Goal: Information Seeking & Learning: Understand process/instructions

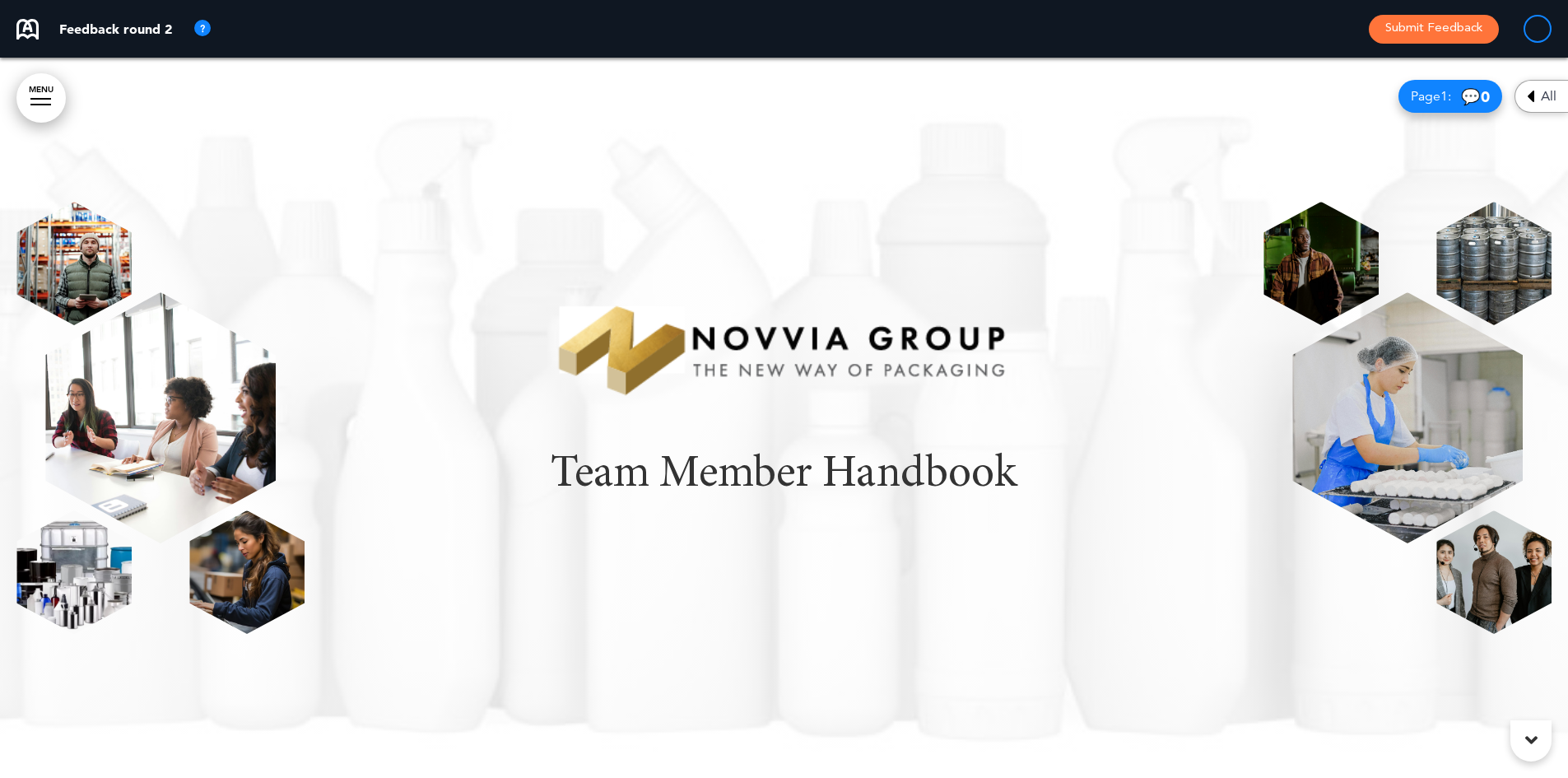
click at [194, 23] on img at bounding box center [202, 29] width 20 height 20
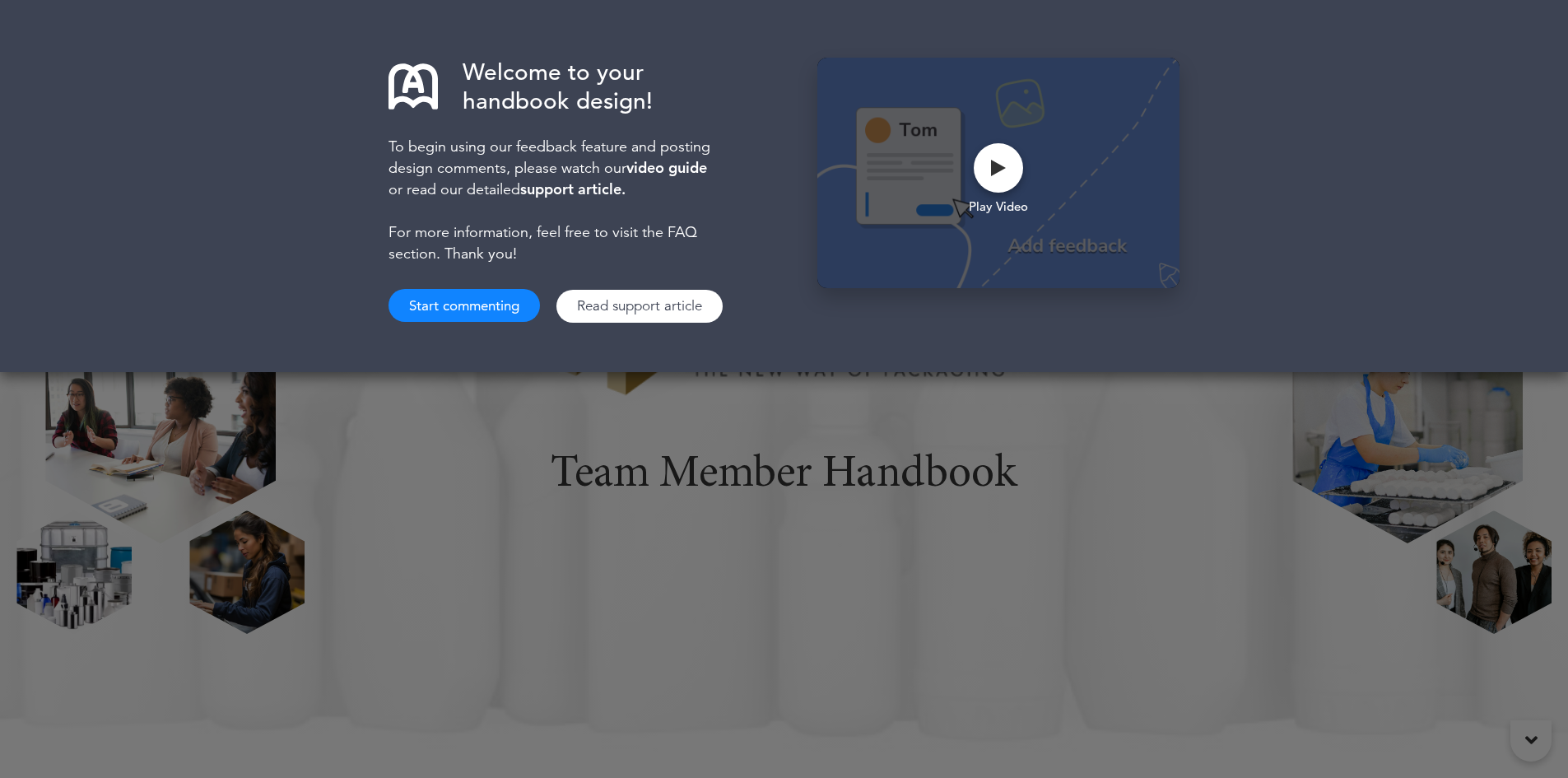
drag, startPoint x: 662, startPoint y: 117, endPoint x: 665, endPoint y: 128, distance: 11.4
click at [662, 117] on div "Welcome to your handbook design! To begin using our feedback feature and postin…" at bounding box center [562, 189] width 347 height 265
click at [714, 531] on div "Welcome to your handbook design! To begin using our feedback feature and postin…" at bounding box center [784, 389] width 1568 height 778
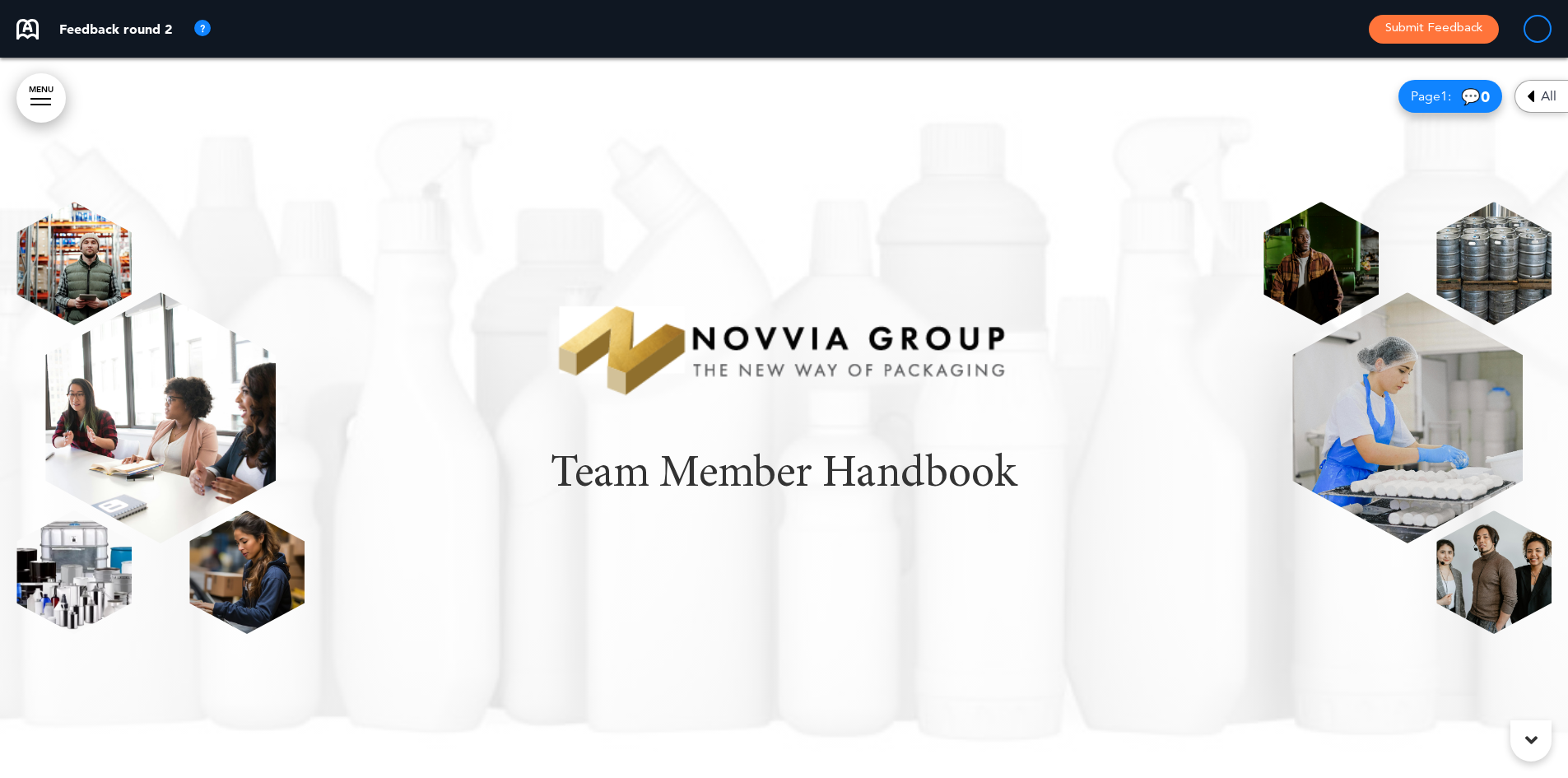
click at [27, 33] on img at bounding box center [27, 29] width 22 height 20
click at [28, 109] on link "MENU" at bounding box center [41, 99] width 50 height 50
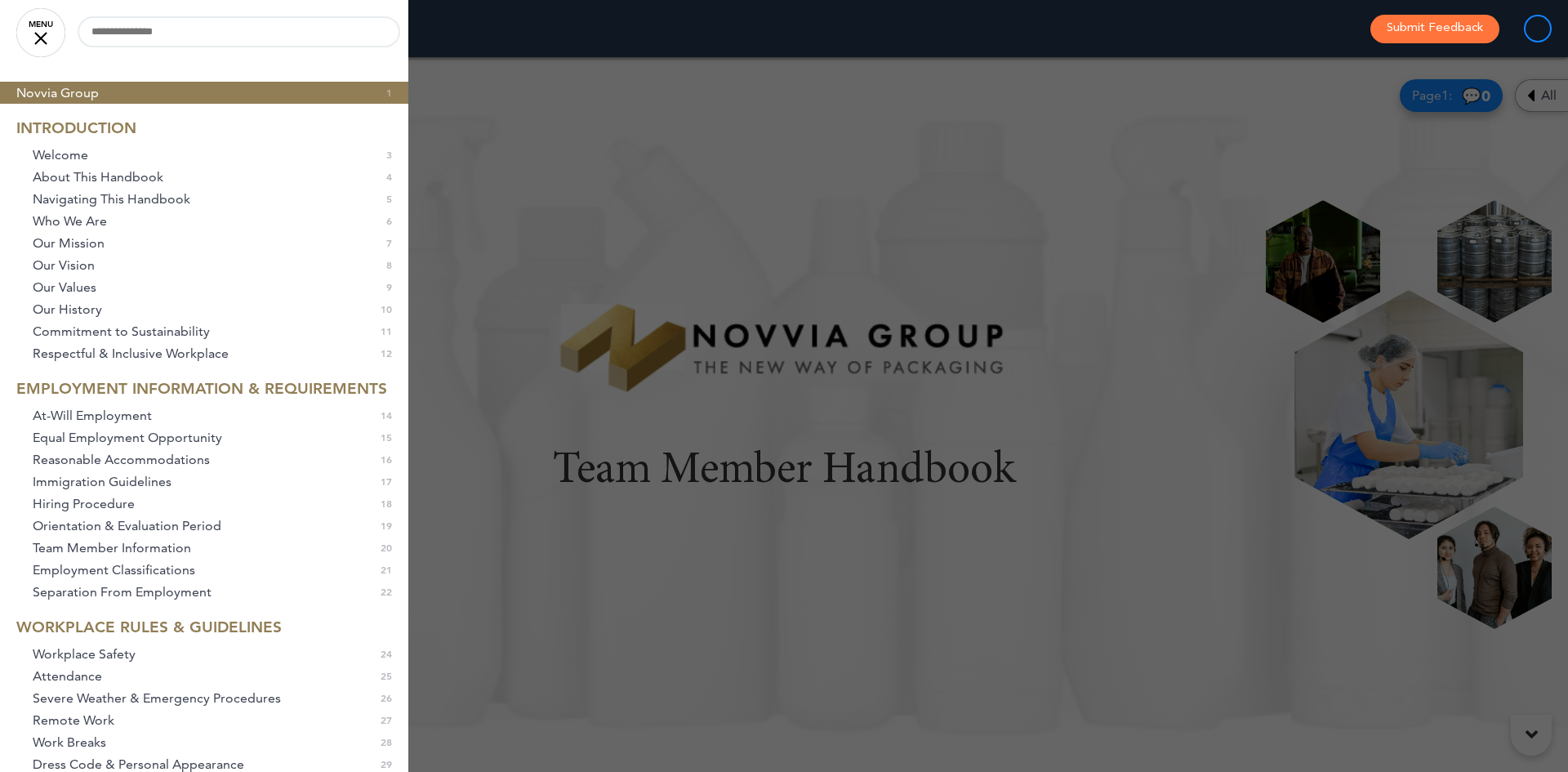
click at [1537, 28] on div at bounding box center [1538, 28] width 28 height 28
click at [117, 487] on link "Immigration Guidelines 0 17" at bounding box center [204, 480] width 408 height 22
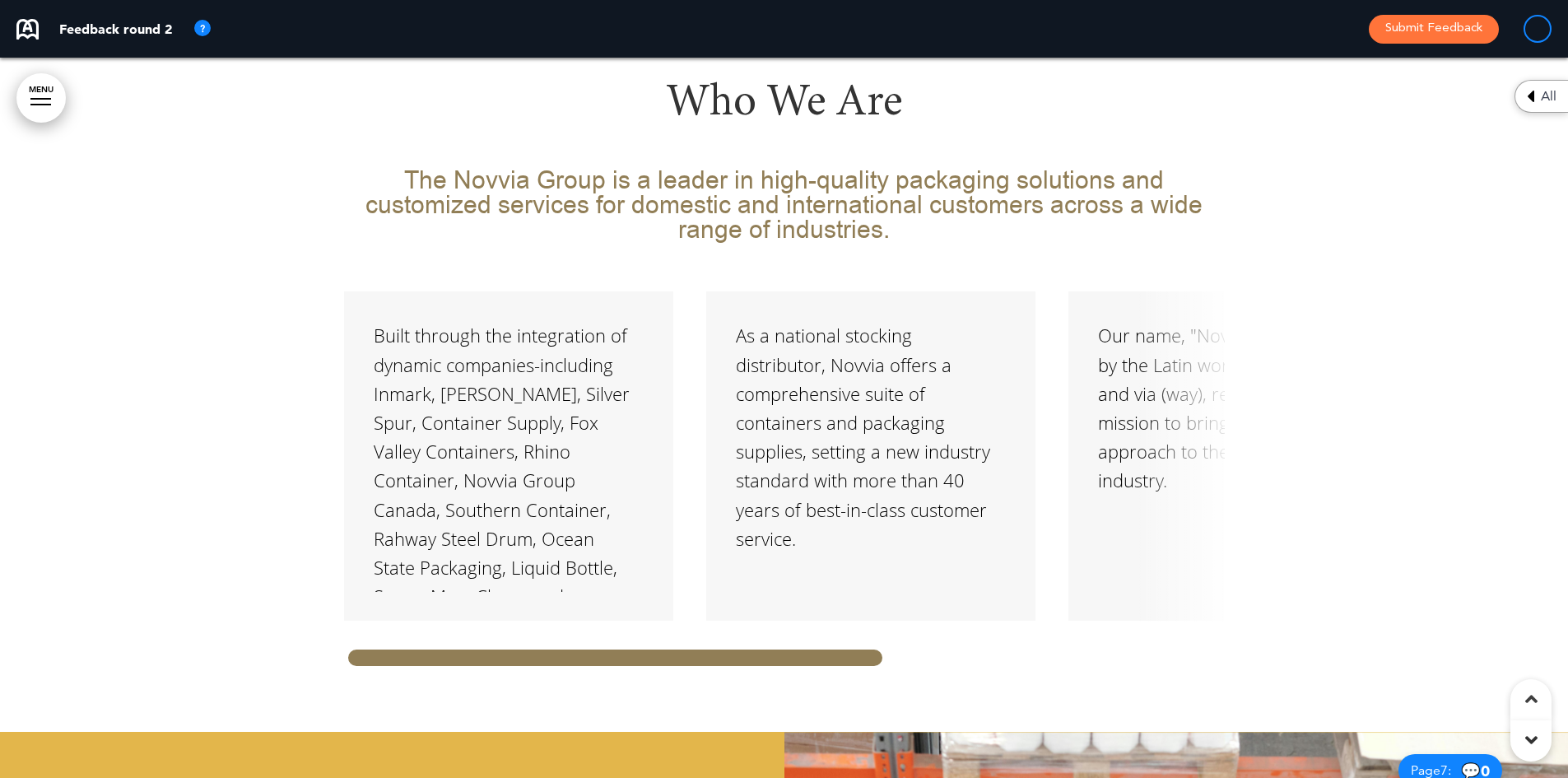
scroll to position [13658, 0]
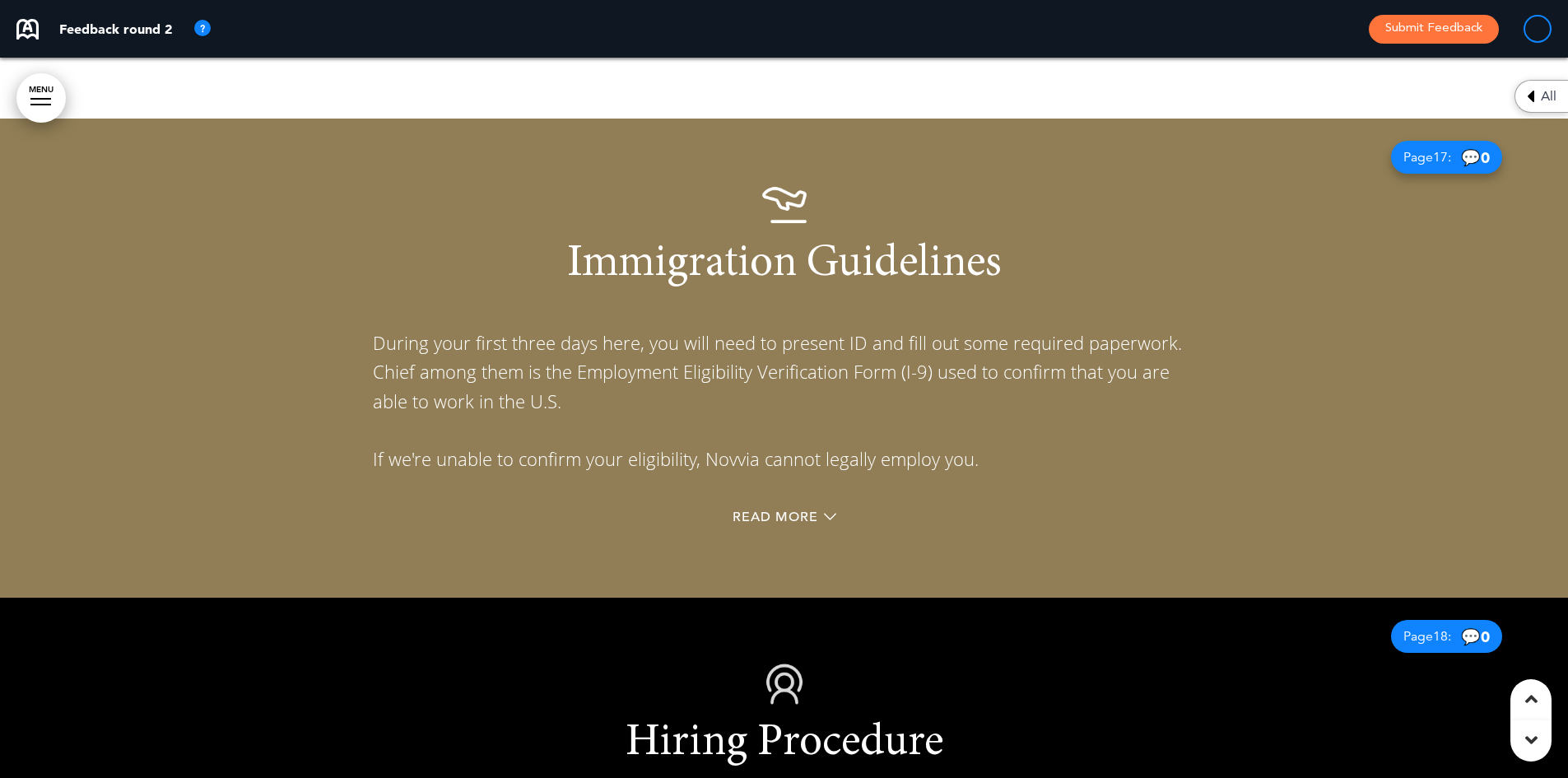
click at [798, 502] on div "Read More" at bounding box center [785, 519] width 823 height 33
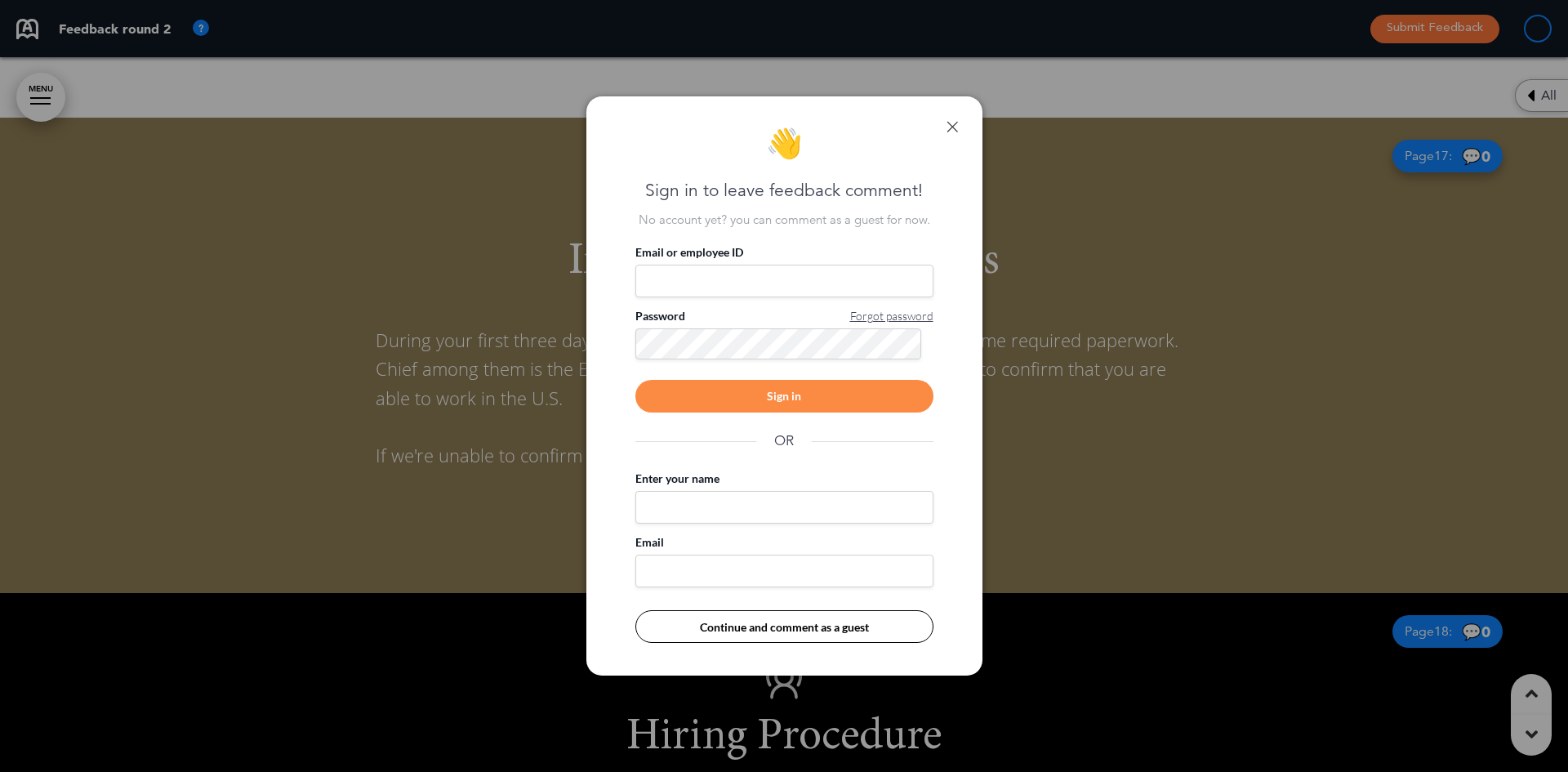
click at [951, 119] on div "👋 Sign in to leave feedback comment! No account yet? you can comment as a guest…" at bounding box center [784, 386] width 396 height 580
click at [951, 126] on link at bounding box center [953, 126] width 11 height 11
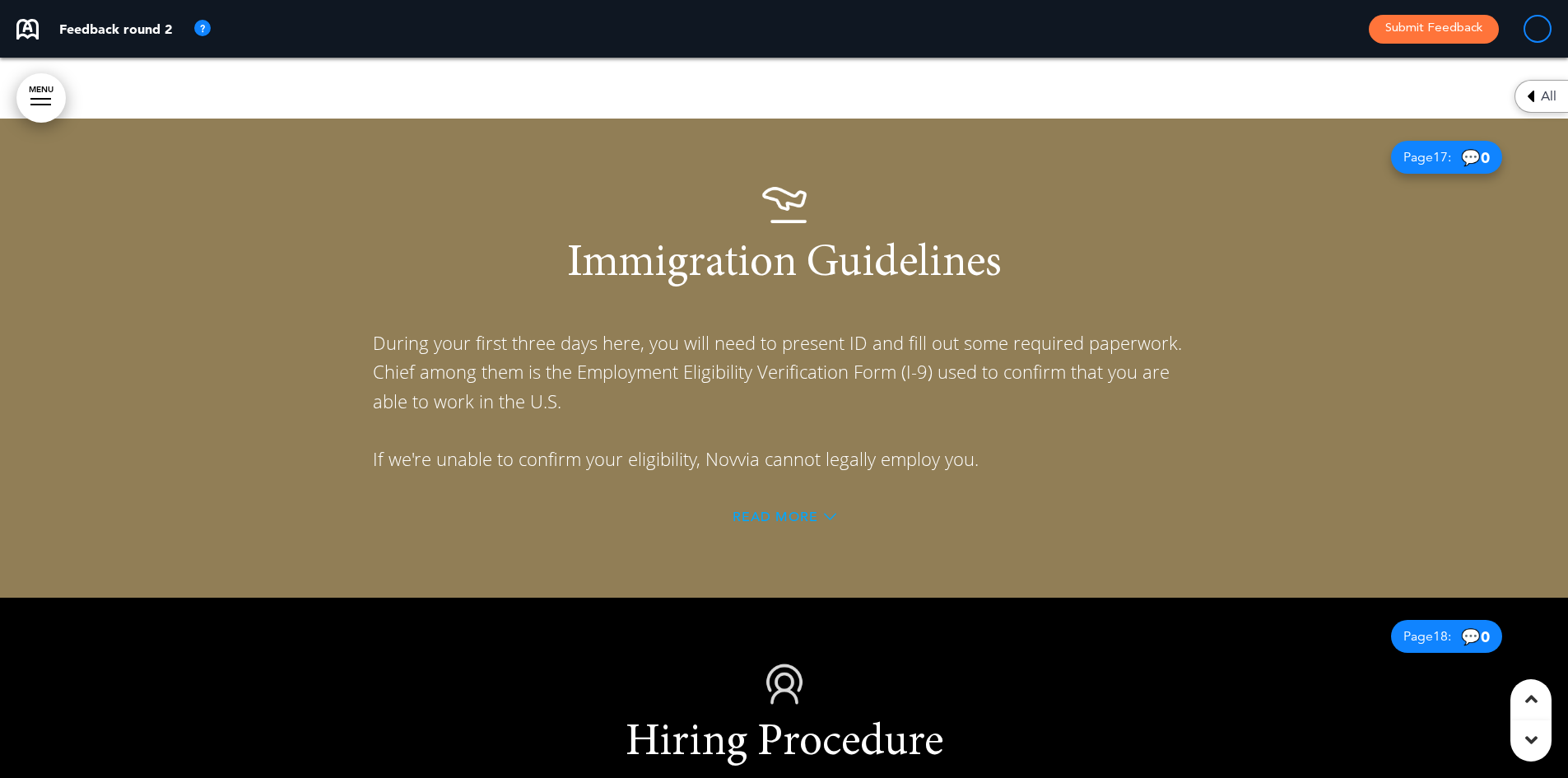
click at [775, 510] on span "Read More" at bounding box center [774, 517] width 85 height 13
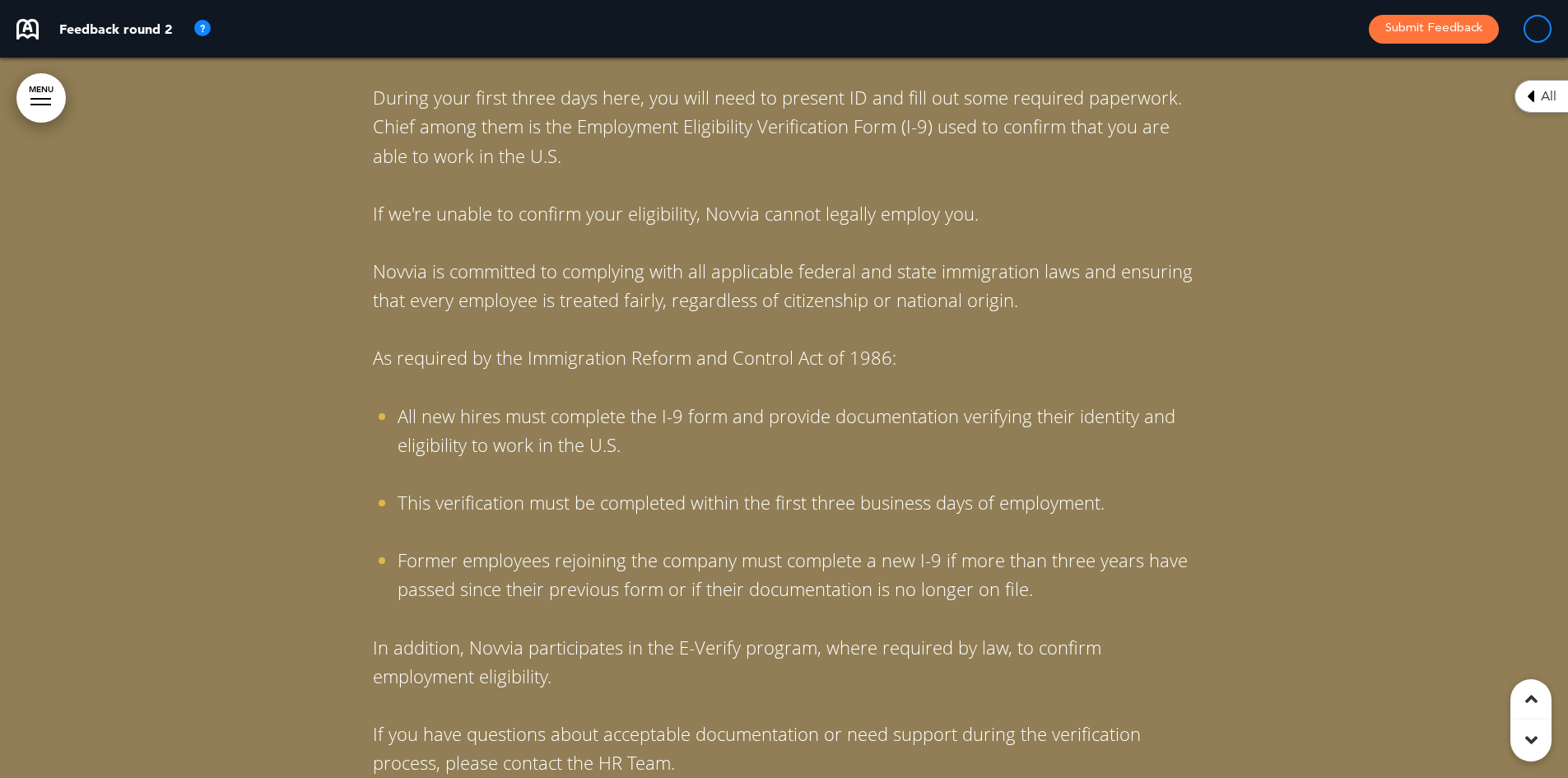
scroll to position [13904, 0]
click at [1533, 30] on div at bounding box center [1537, 28] width 28 height 28
click at [1534, 98] on icon at bounding box center [1531, 96] width 8 height 20
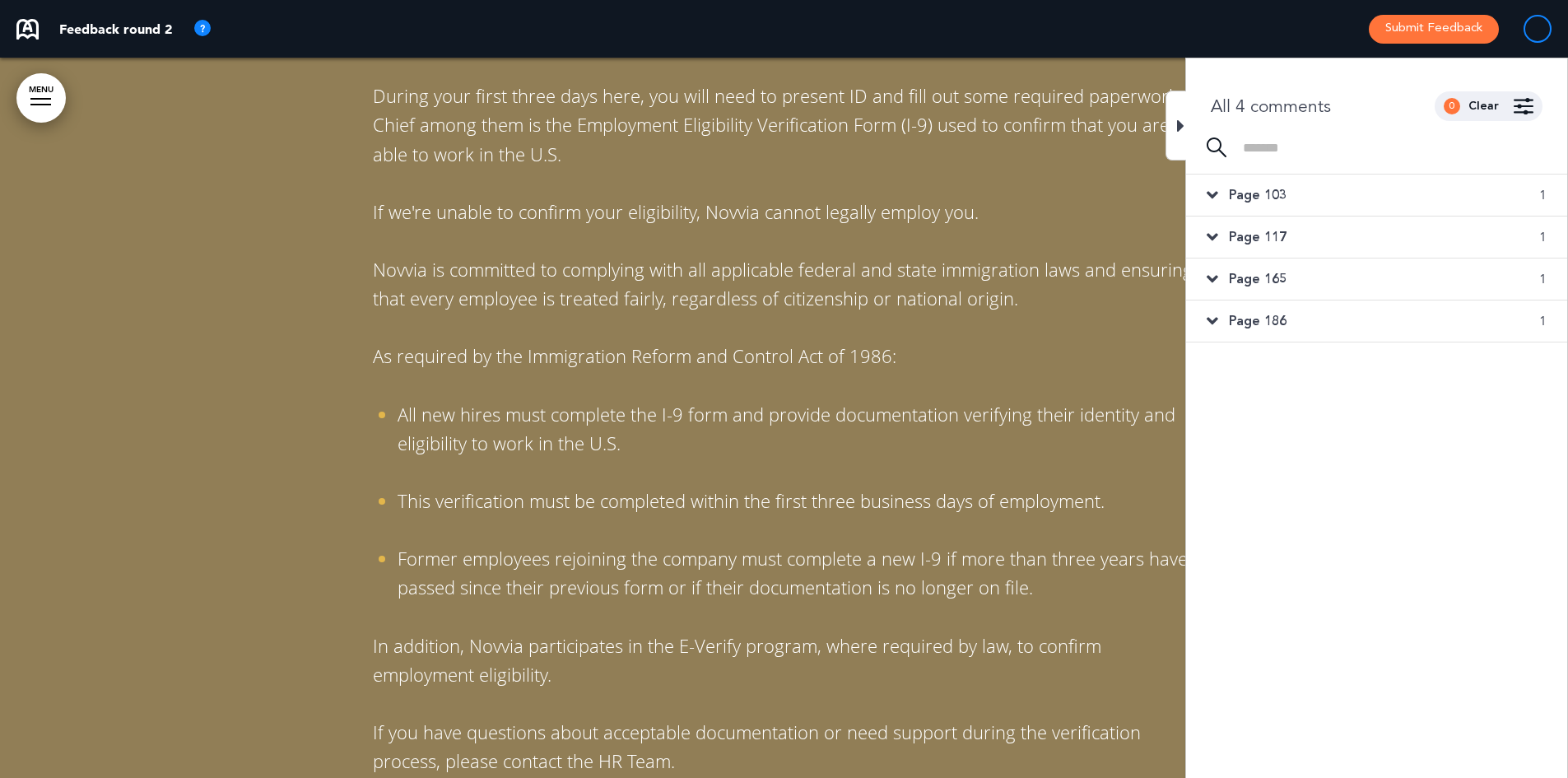
click at [1176, 123] on div at bounding box center [1176, 125] width 20 height 70
